Goal: Information Seeking & Learning: Learn about a topic

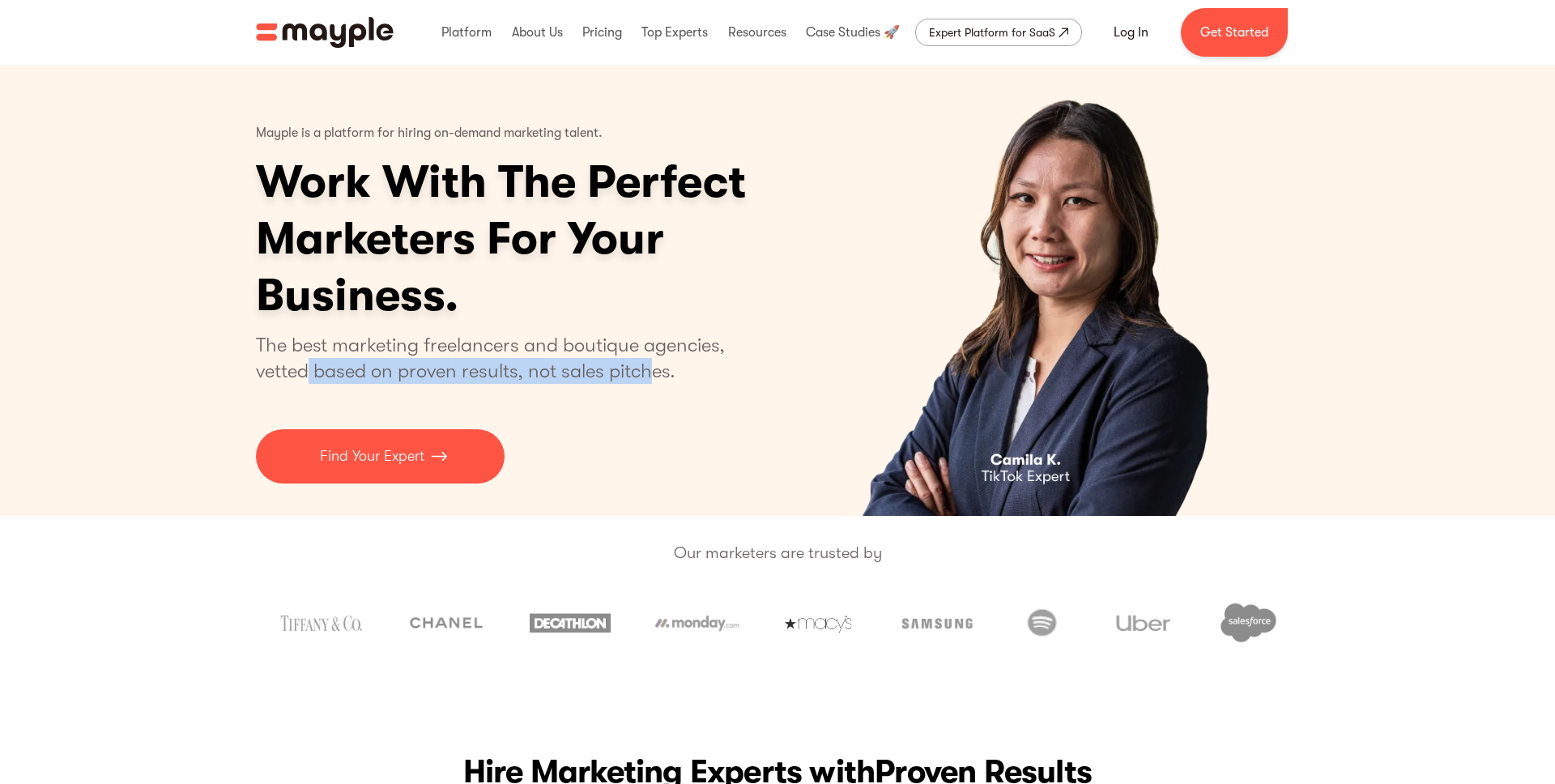
drag, startPoint x: 310, startPoint y: 375, endPoint x: 655, endPoint y: 364, distance: 345.2
click at [655, 364] on p "The best marketing freelancers and boutique agencies, vetted based on proven re…" at bounding box center [500, 358] width 489 height 52
click at [654, 363] on p "The best marketing freelancers and boutique agencies, vetted based on proven re…" at bounding box center [500, 358] width 489 height 52
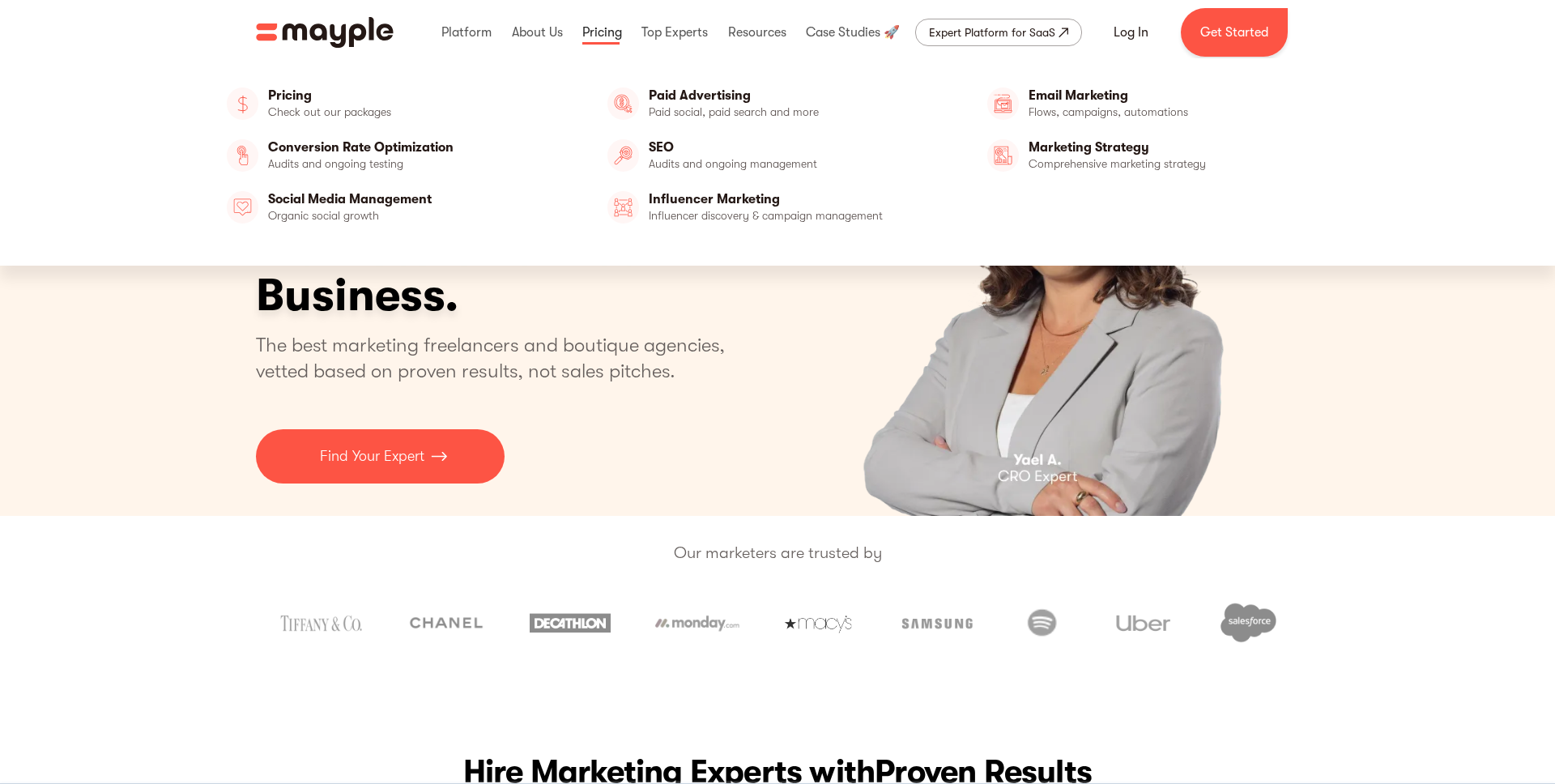
click at [613, 35] on link at bounding box center [602, 33] width 47 height 52
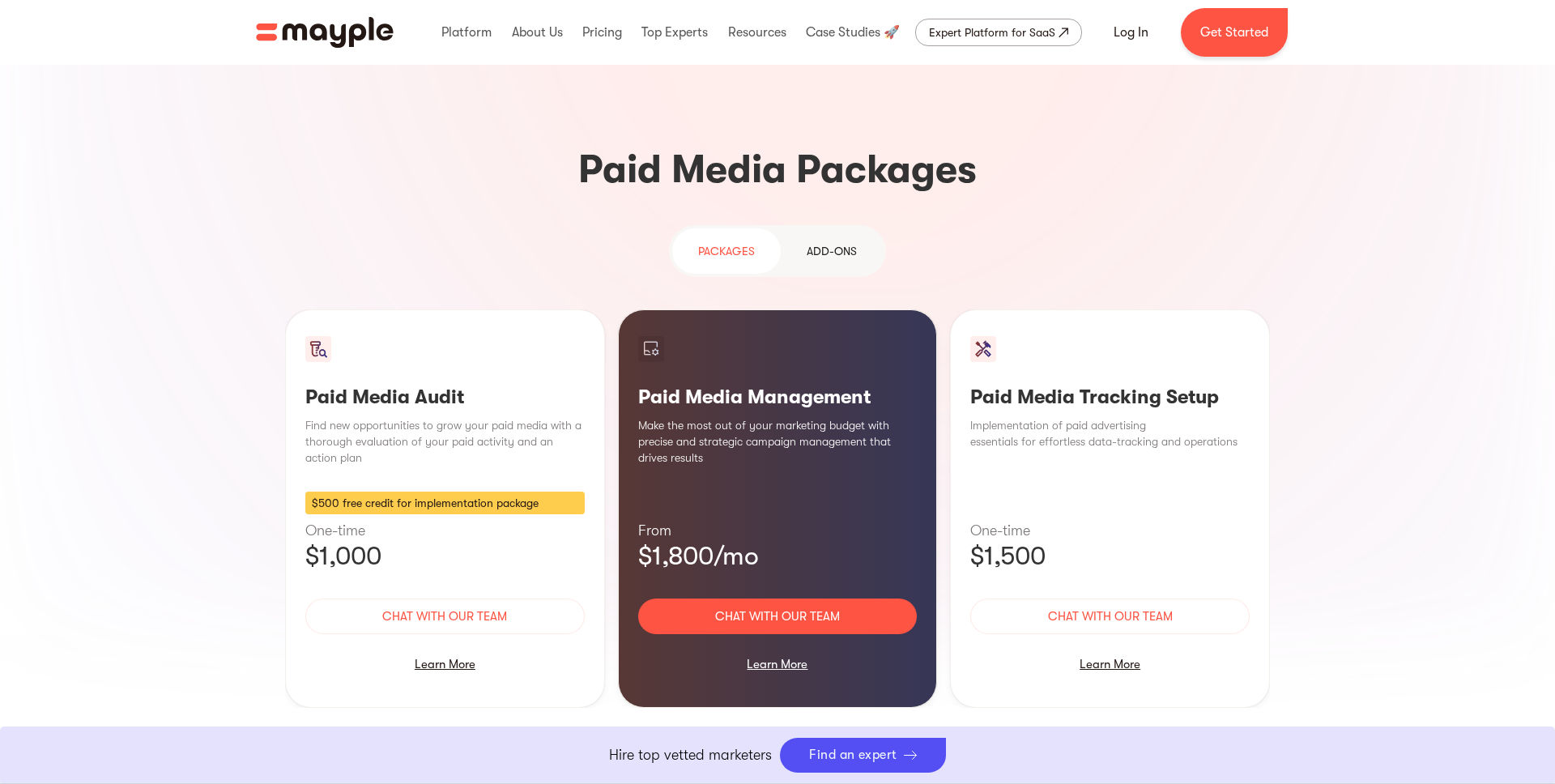
scroll to position [1376, 0]
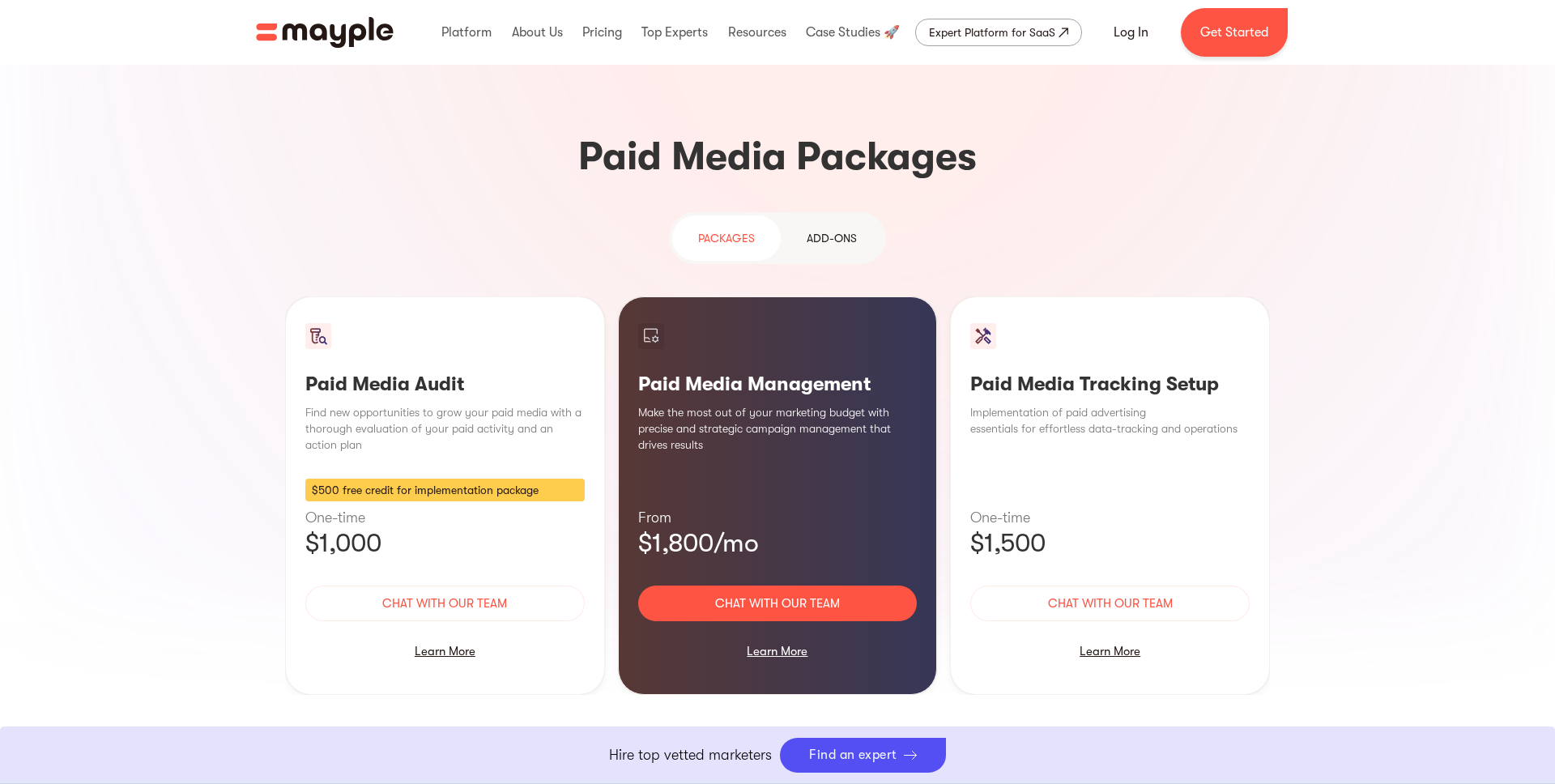
drag, startPoint x: 656, startPoint y: 258, endPoint x: 878, endPoint y: 264, distance: 222.1
click at [879, 371] on h3 "Paid Media Management" at bounding box center [778, 383] width 279 height 24
drag, startPoint x: 659, startPoint y: 422, endPoint x: 796, endPoint y: 422, distance: 137.0
click at [796, 527] on p "$1,800/mo" at bounding box center [778, 544] width 279 height 33
drag, startPoint x: 971, startPoint y: 268, endPoint x: 1271, endPoint y: 267, distance: 300.0
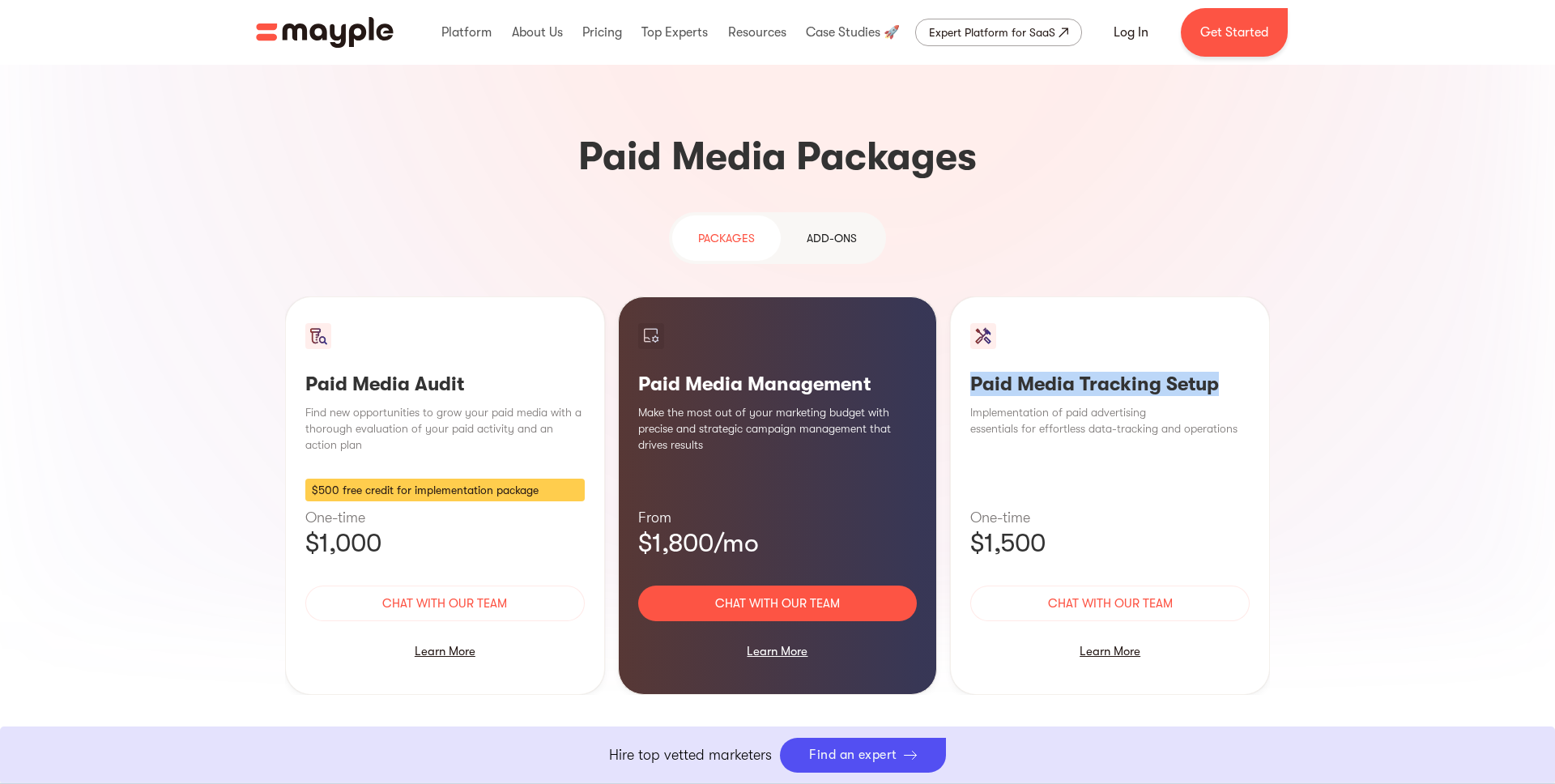
click at [1271, 267] on div "Targeted Reach, Conversion Impact Paid media advertising is on the rise, with i…" at bounding box center [778, 262] width 1037 height 1105
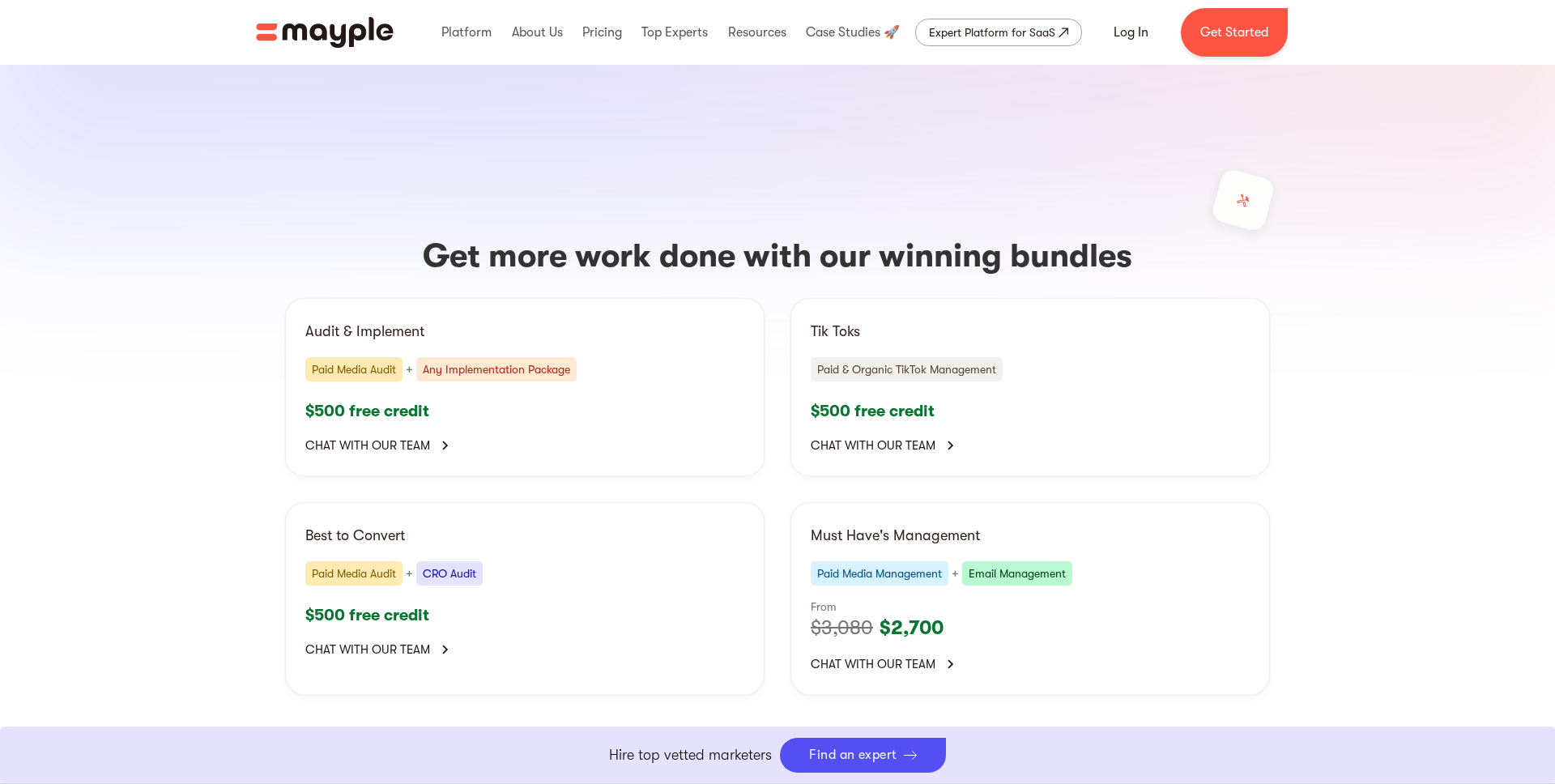
scroll to position [3115, 0]
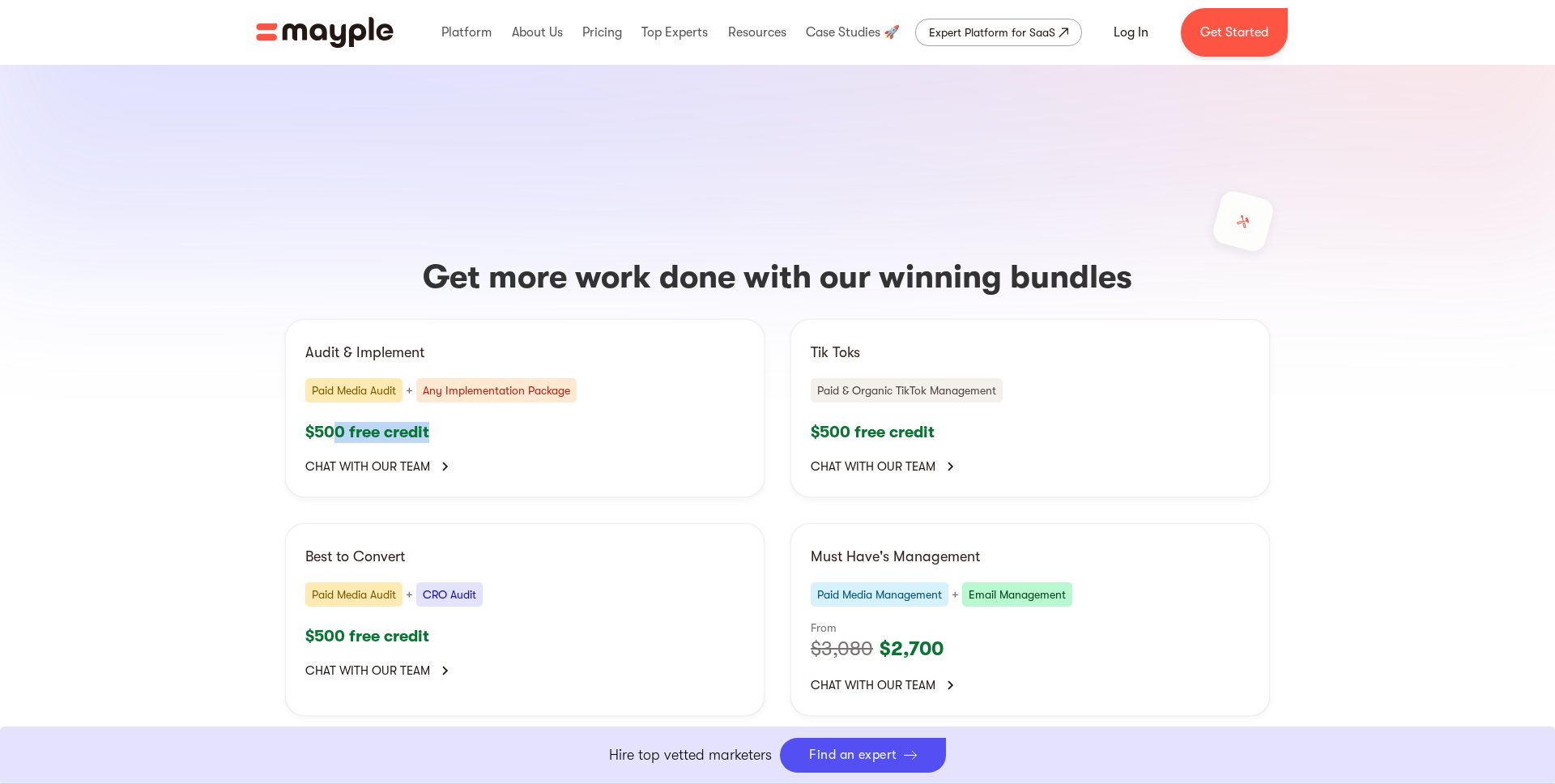
drag, startPoint x: 334, startPoint y: 308, endPoint x: 555, endPoint y: 308, distance: 221.0
click at [555, 422] on p "$500 free credit" at bounding box center [524, 432] width 439 height 21
drag, startPoint x: 857, startPoint y: 308, endPoint x: 986, endPoint y: 307, distance: 129.0
click at [986, 422] on p "$500 free credit" at bounding box center [1030, 432] width 439 height 21
drag, startPoint x: 887, startPoint y: 523, endPoint x: 1013, endPoint y: 522, distance: 126.0
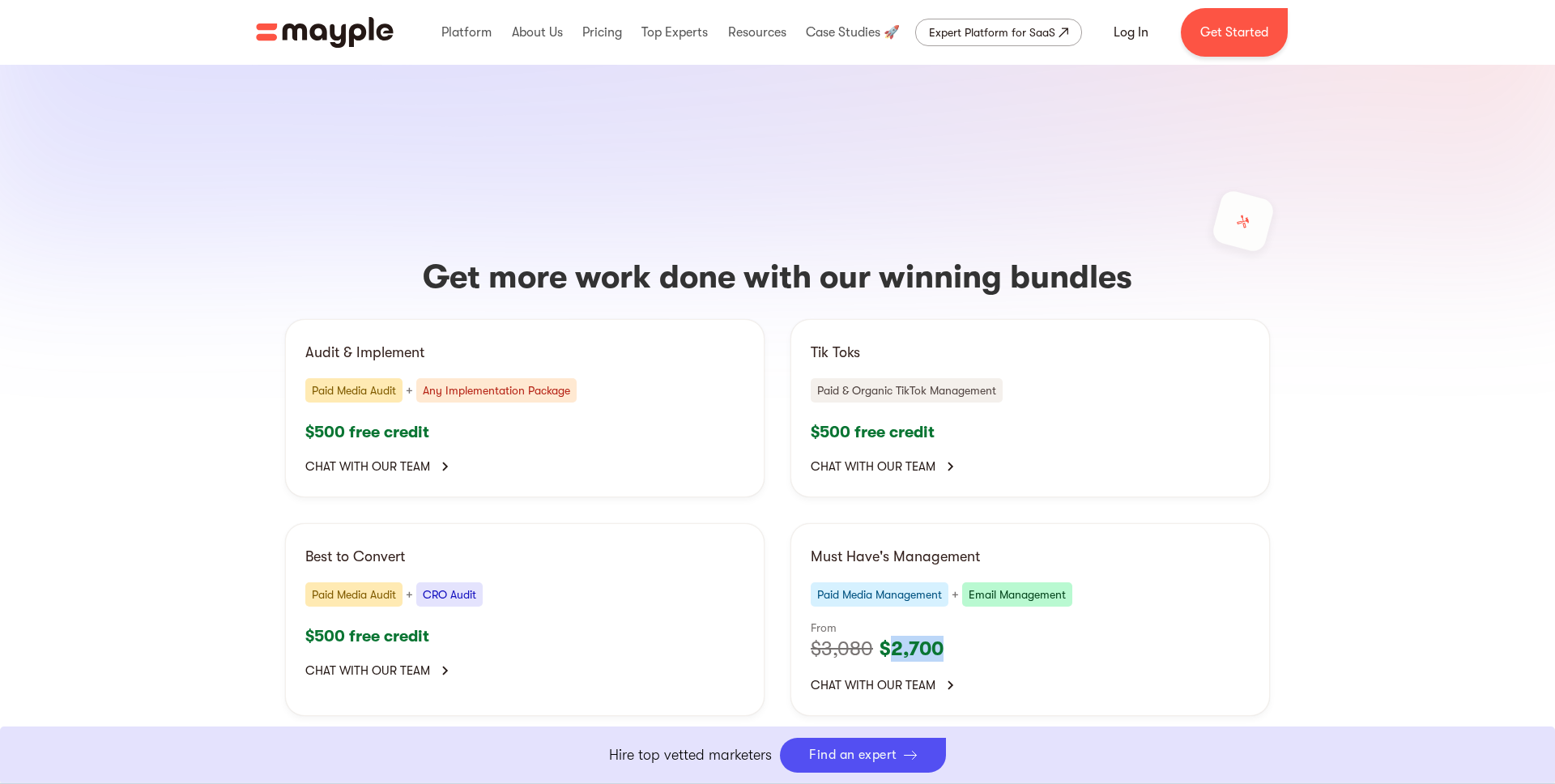
click at [1013, 523] on div "Must Have's Management Paid Media Management + Email Management From $3,080 $2,…" at bounding box center [1030, 619] width 479 height 193
drag, startPoint x: 312, startPoint y: 511, endPoint x: 505, endPoint y: 511, distance: 193.0
click at [505, 523] on div "Best to Convert Paid Media Audit + CRO Audit $500 free credit Chat with our team" at bounding box center [525, 619] width 479 height 193
click at [178, 451] on section "Get more work done with our winning bundles Audit & Implement Paid Media Audit …" at bounding box center [778, 482] width 1555 height 769
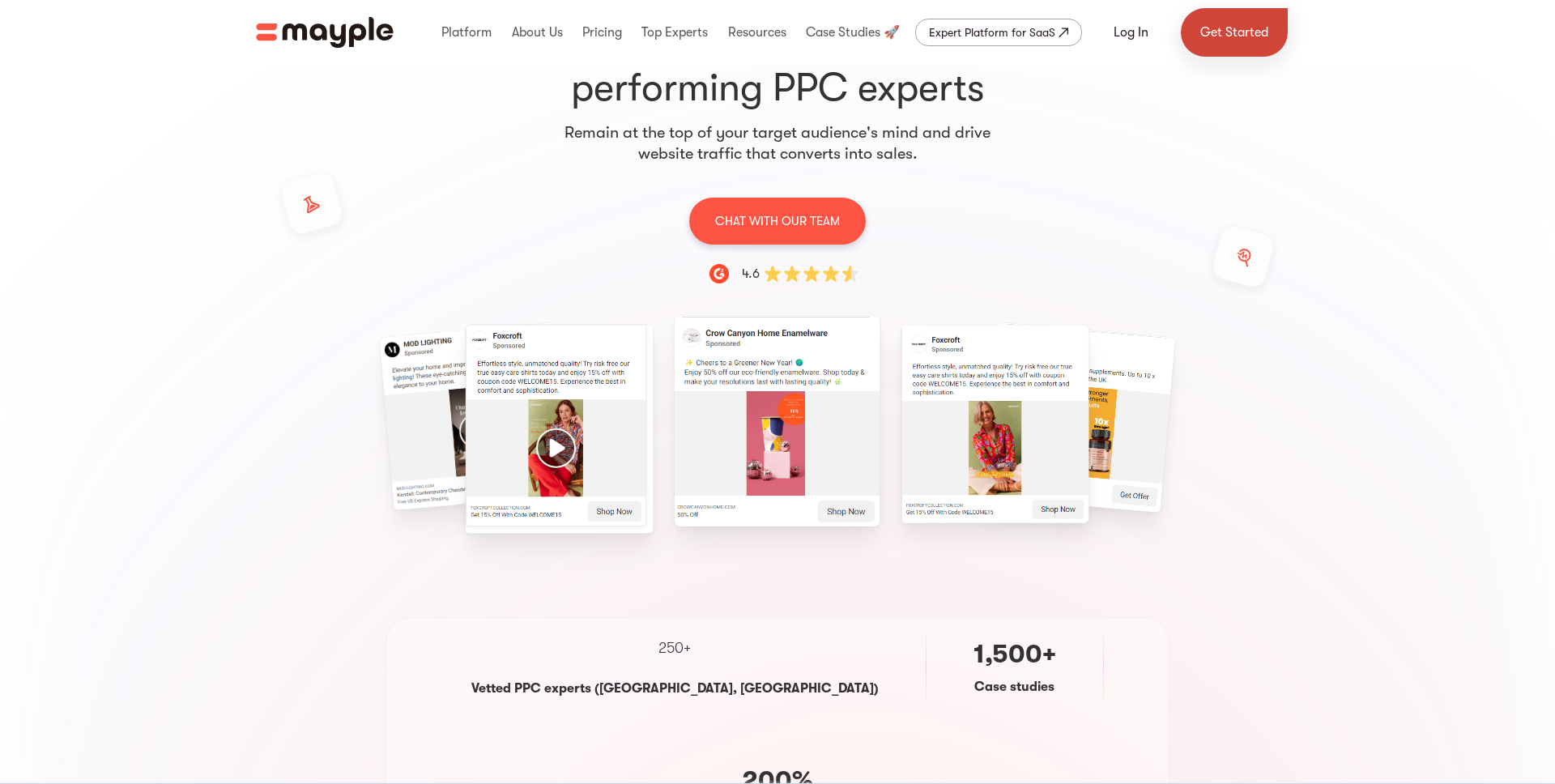
scroll to position [60, 0]
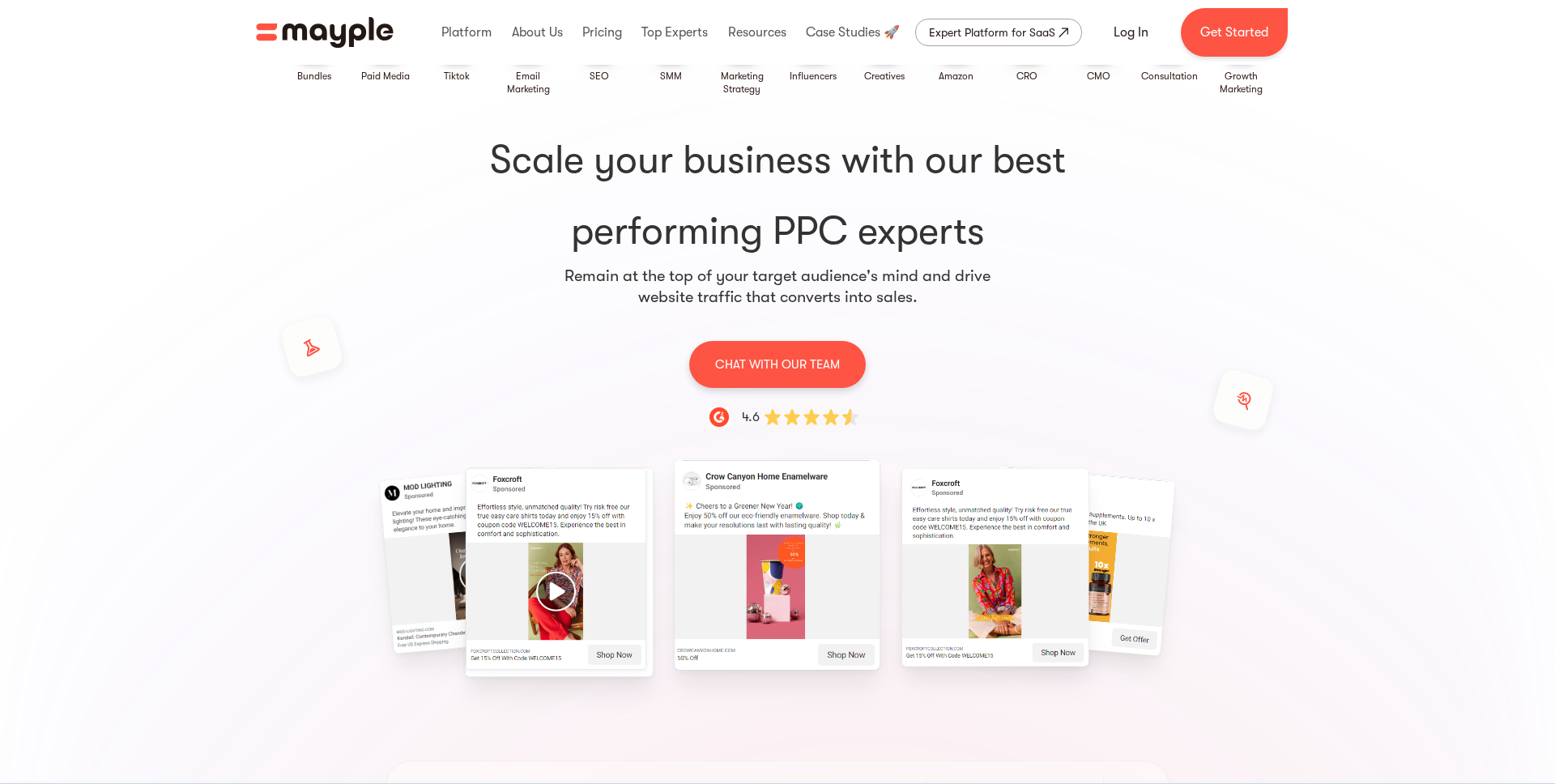
click at [303, 35] on img "home" at bounding box center [325, 33] width 138 height 31
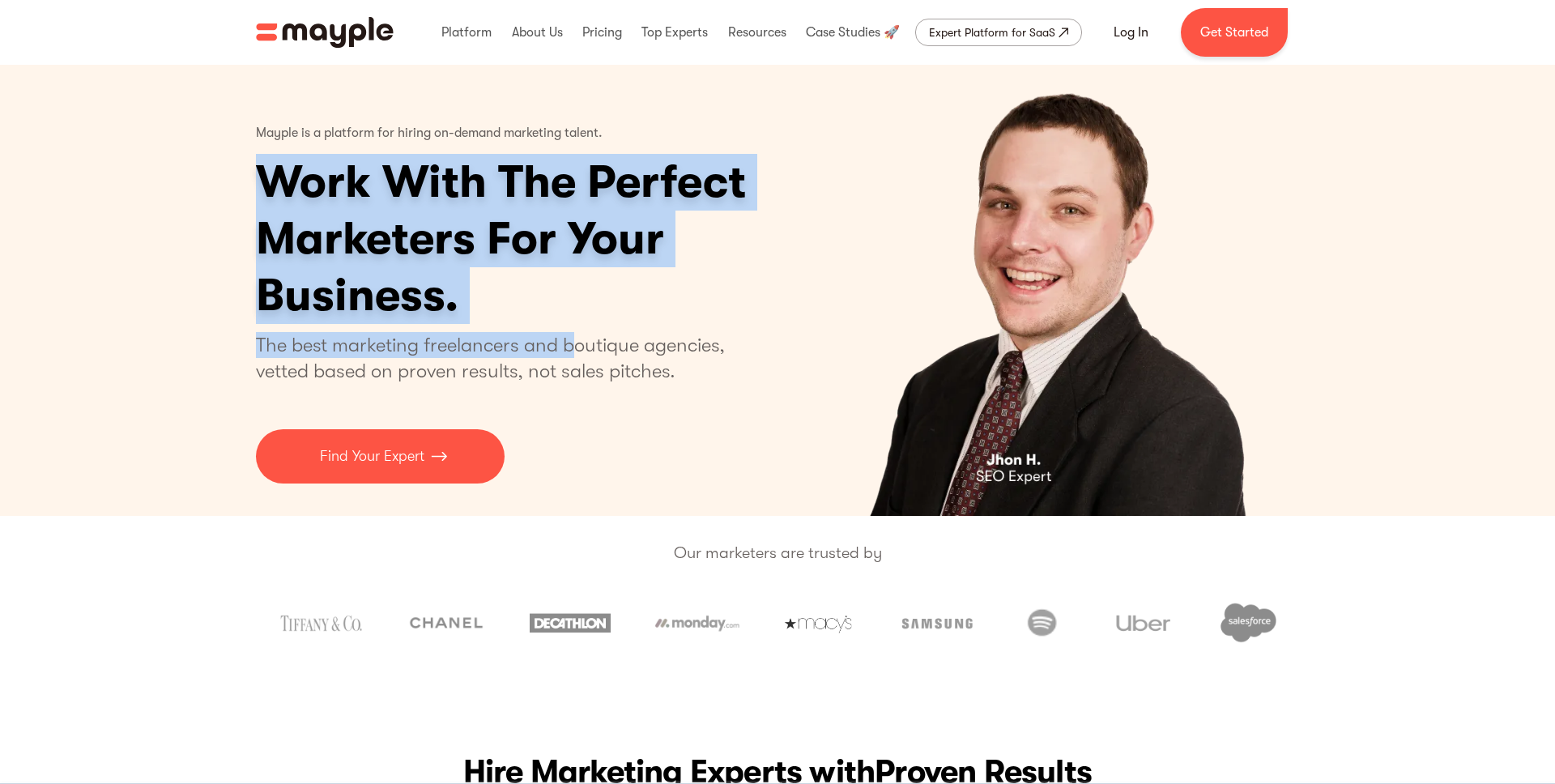
drag, startPoint x: 571, startPoint y: 339, endPoint x: 766, endPoint y: 339, distance: 195.0
click at [766, 339] on div "Mayple is a platform for hiring on-demand marketing talent. Work With The Perfe…" at bounding box center [564, 298] width 615 height 370
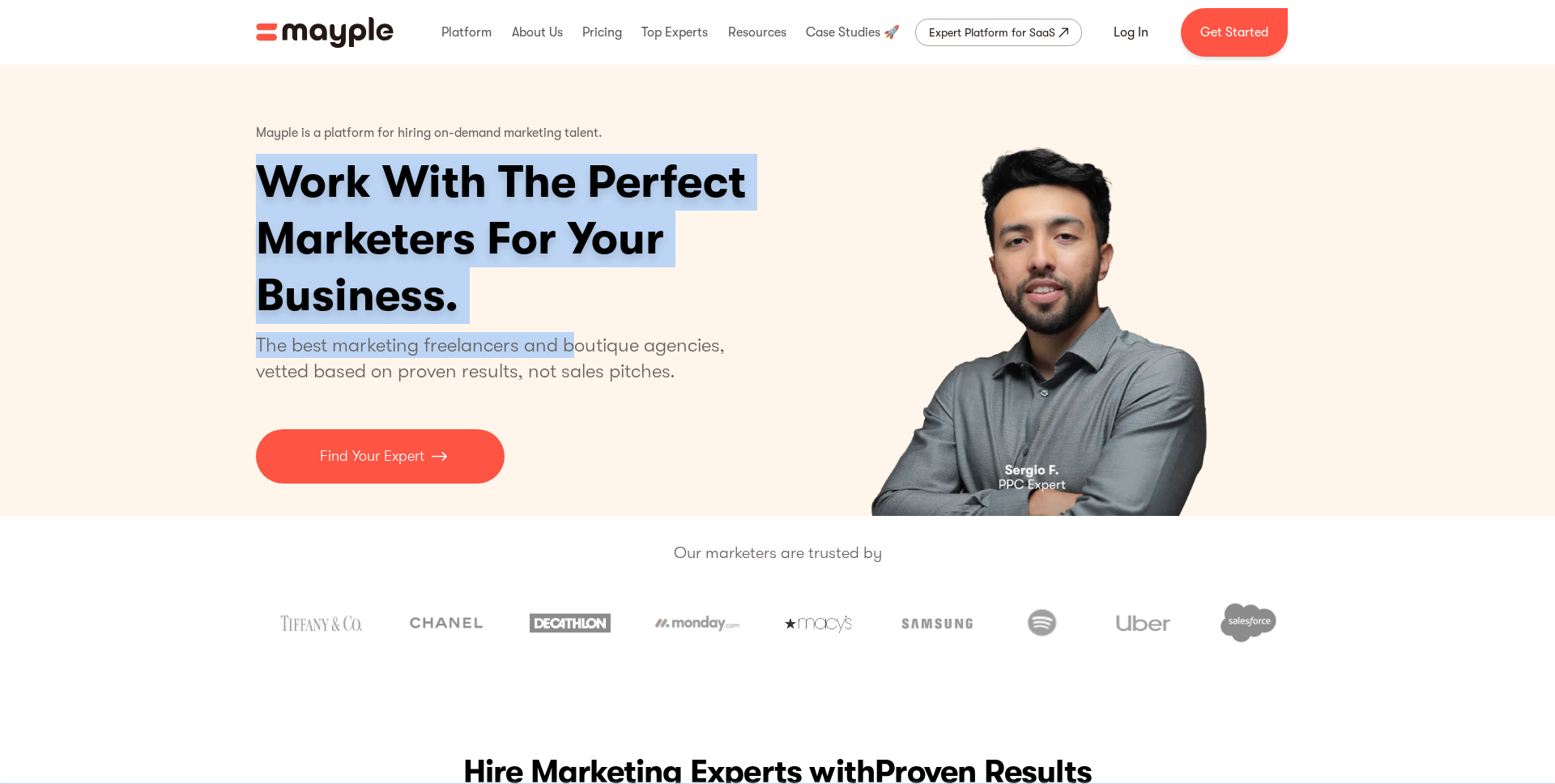
click at [766, 339] on div "Mayple is a platform for hiring on-demand marketing talent. Work With The Perfe…" at bounding box center [564, 298] width 615 height 370
